Goal: Navigation & Orientation: Understand site structure

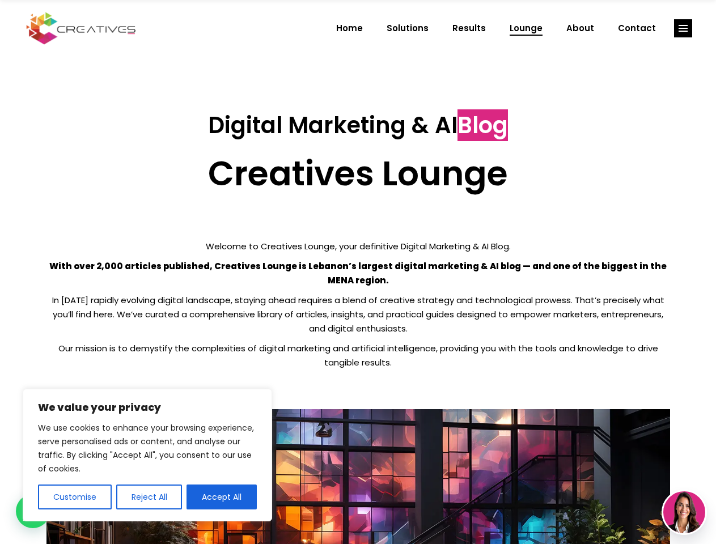
click at [358, 272] on p "With over 2,000 articles published, Creatives Lounge is Lebanon’s largest digit…" at bounding box center [357, 273] width 623 height 28
click at [74, 497] on button "Customise" at bounding box center [75, 497] width 74 height 25
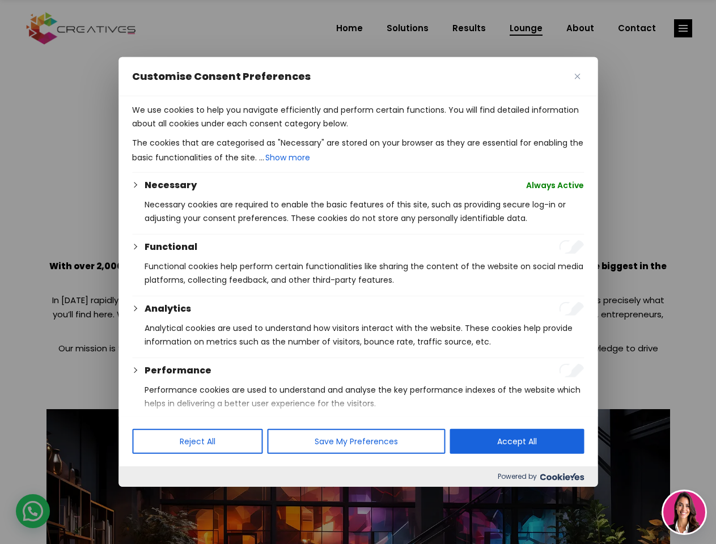
click at [148, 497] on div at bounding box center [358, 272] width 716 height 544
click at [222, 130] on p "We use cookies to help you navigate efficiently and perform certain functions. …" at bounding box center [358, 116] width 452 height 27
click at [683, 28] on div at bounding box center [358, 272] width 716 height 544
click at [684, 512] on img at bounding box center [684, 512] width 42 height 42
